Goal: Task Accomplishment & Management: Manage account settings

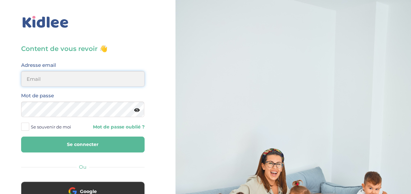
click at [101, 80] on input "email" at bounding box center [82, 79] width 123 height 16
type input "lesueuremilie2@gmail.com"
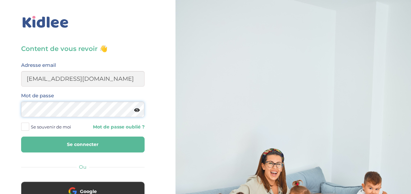
click at [21, 137] on button "Se connecter" at bounding box center [82, 145] width 123 height 16
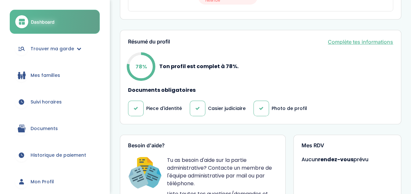
scroll to position [26, 0]
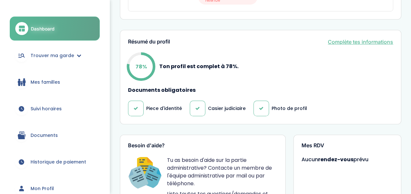
click at [49, 139] on link "Documents" at bounding box center [55, 135] width 90 height 23
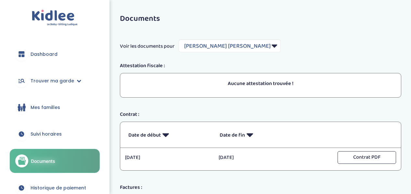
select select "7239"
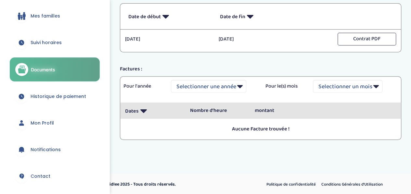
scroll to position [145, 0]
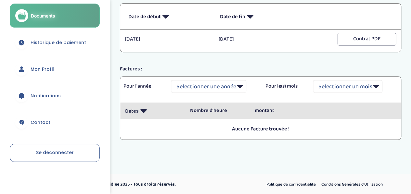
click at [55, 42] on span "Historique de paiement" at bounding box center [59, 42] width 56 height 7
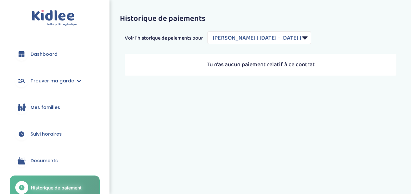
select select "2217"
click at [51, 160] on span "Documents" at bounding box center [44, 160] width 27 height 7
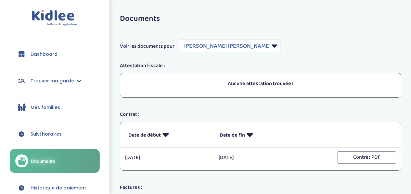
select select "7239"
click at [193, 41] on select "Filtrer par Famille Abedi Benhadada Linda" at bounding box center [230, 45] width 102 height 13
click at [289, 48] on div "Voir les documents pour Filtrer par Famille Abedi Benhadada Linda" at bounding box center [260, 45] width 291 height 13
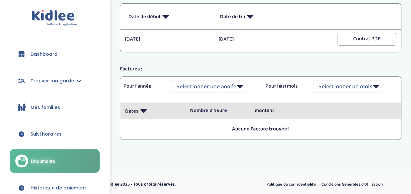
click at [55, 53] on span "Dashboard" at bounding box center [44, 54] width 27 height 7
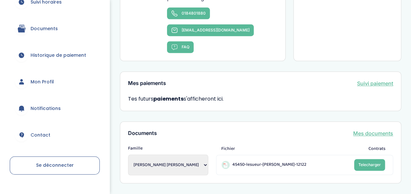
scroll to position [135, 0]
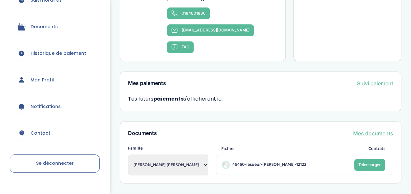
click at [47, 81] on span "Mon Profil" at bounding box center [42, 80] width 23 height 7
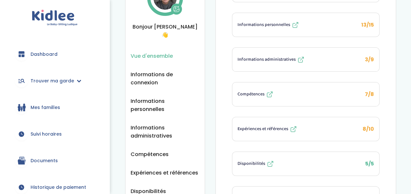
scroll to position [61, 0]
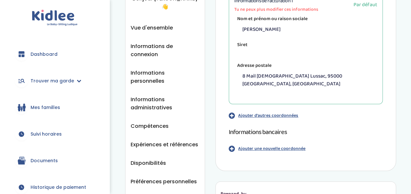
scroll to position [84, 0]
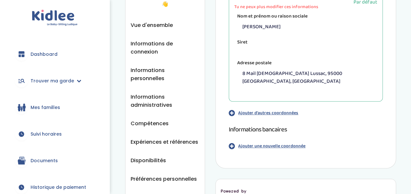
click at [262, 143] on p "Ajouter une nouvelle coordonnée" at bounding box center [271, 146] width 67 height 7
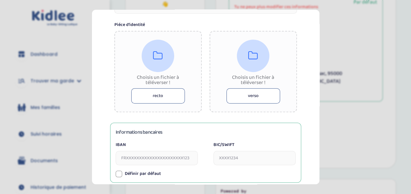
scroll to position [78, 0]
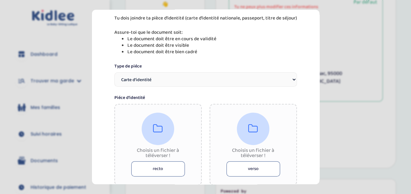
click at [165, 172] on button "recto" at bounding box center [158, 168] width 54 height 15
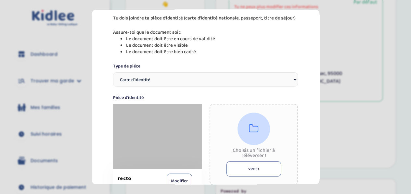
click at [241, 172] on button "verso" at bounding box center [253, 168] width 55 height 15
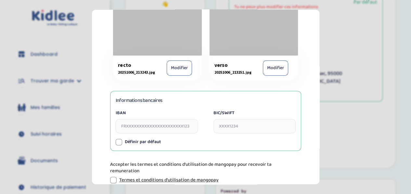
scroll to position [232, 0]
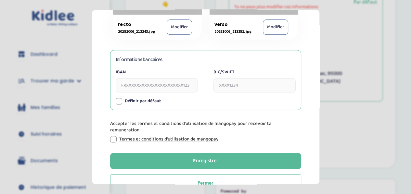
click at [147, 86] on input "IBAN" at bounding box center [157, 85] width 82 height 14
paste input "FR7611206201550081371367513"
type input "FR7611206201550081371367513"
click at [232, 83] on input "BIC/SWIFT" at bounding box center [254, 85] width 82 height 14
paste input "AGRIFRPP812"
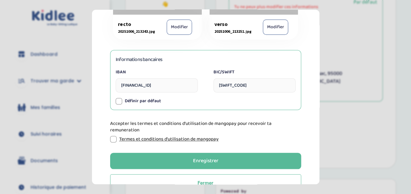
type input "AGRIFRPP812"
click at [120, 100] on div at bounding box center [119, 101] width 6 height 6
click at [114, 137] on div at bounding box center [113, 139] width 6 height 6
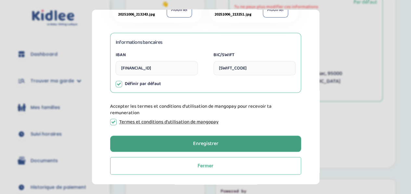
click at [138, 142] on button "Enregistrer" at bounding box center [205, 144] width 191 height 16
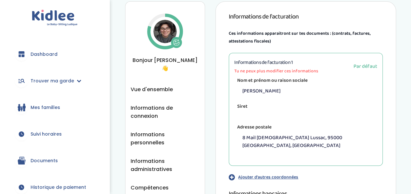
scroll to position [16, 0]
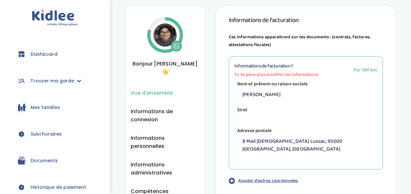
click at [143, 89] on span "Vue d'ensemble" at bounding box center [151, 93] width 42 height 8
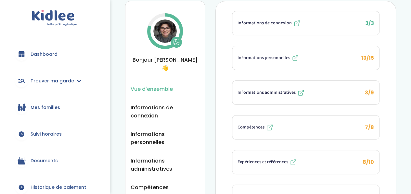
scroll to position [19, 0]
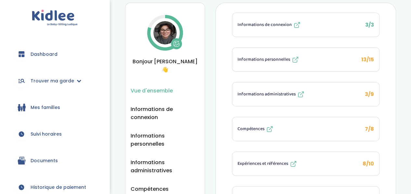
click at [249, 91] on span "Informations administratives" at bounding box center [266, 94] width 58 height 7
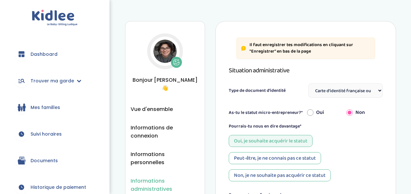
select select "Carte d'identité française ou Passeport français daté de moins de 5 ans"
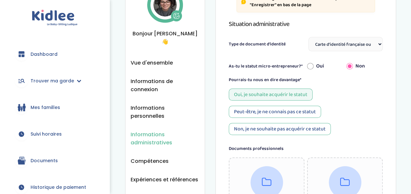
scroll to position [45, 0]
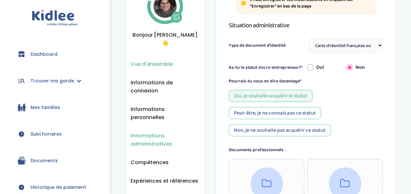
click at [164, 60] on span "Vue d'ensemble" at bounding box center [151, 64] width 42 height 8
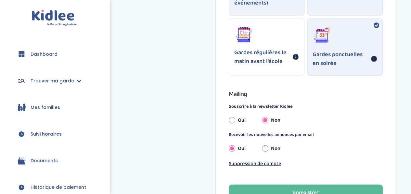
scroll to position [599, 0]
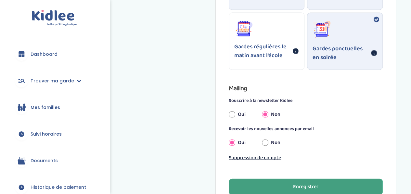
click at [293, 193] on button "Enregistrer" at bounding box center [306, 187] width 154 height 16
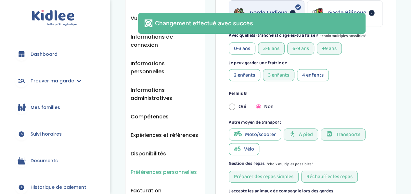
scroll to position [0, 0]
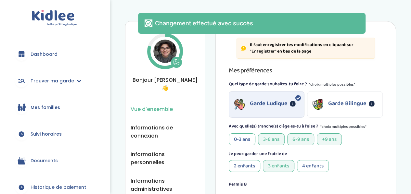
click at [165, 105] on span "Vue d'ensemble" at bounding box center [151, 109] width 42 height 8
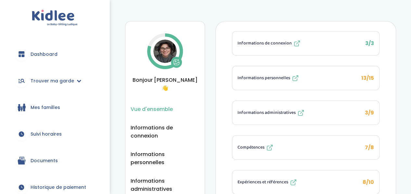
click at [290, 75] on span "Informations personnelles" at bounding box center [263, 78] width 53 height 7
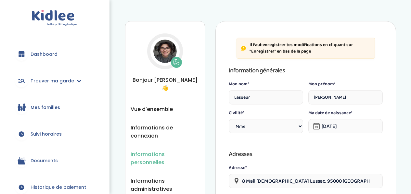
select select "1"
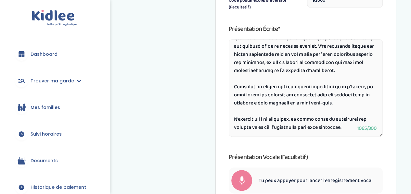
scroll to position [463, 0]
